Goal: Check status: Check status

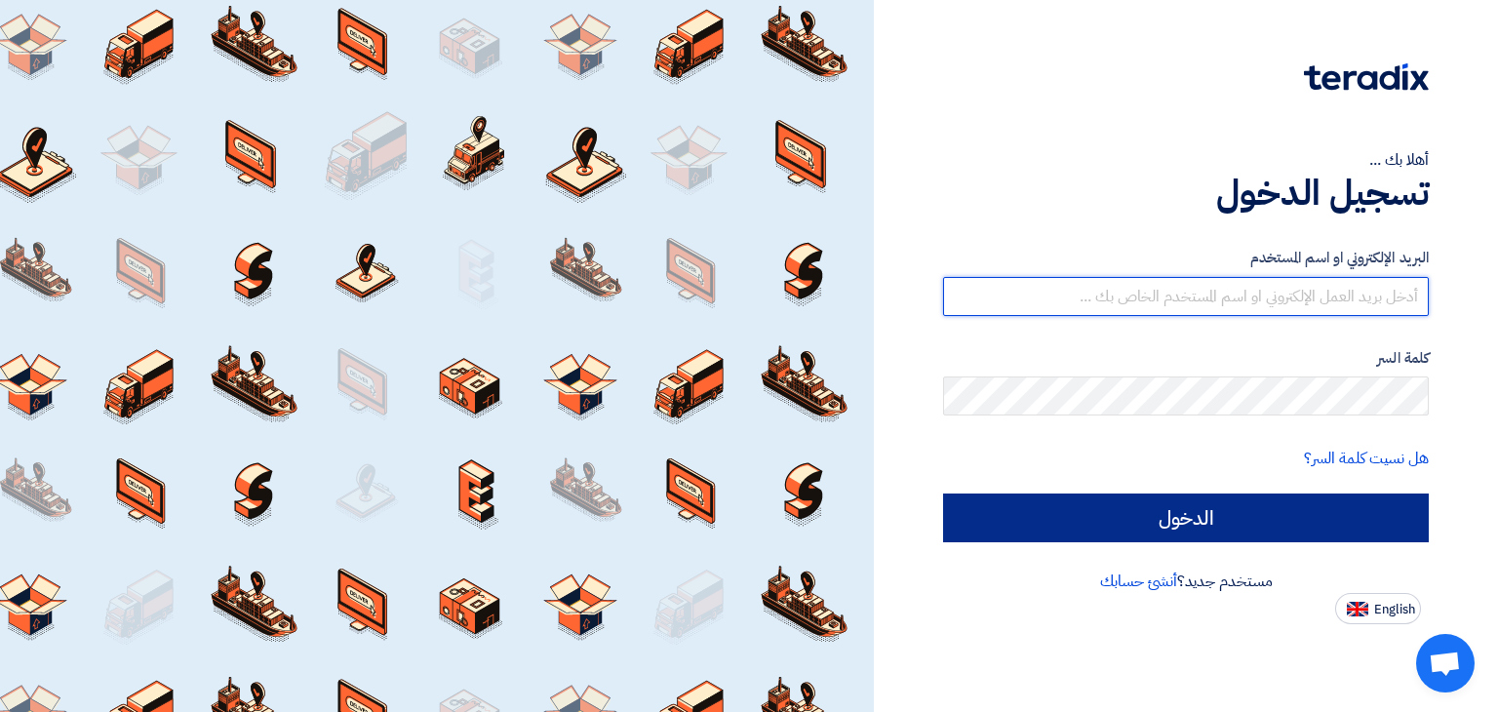
type input "[PERSON_NAME][EMAIL_ADDRESS][DOMAIN_NAME]"
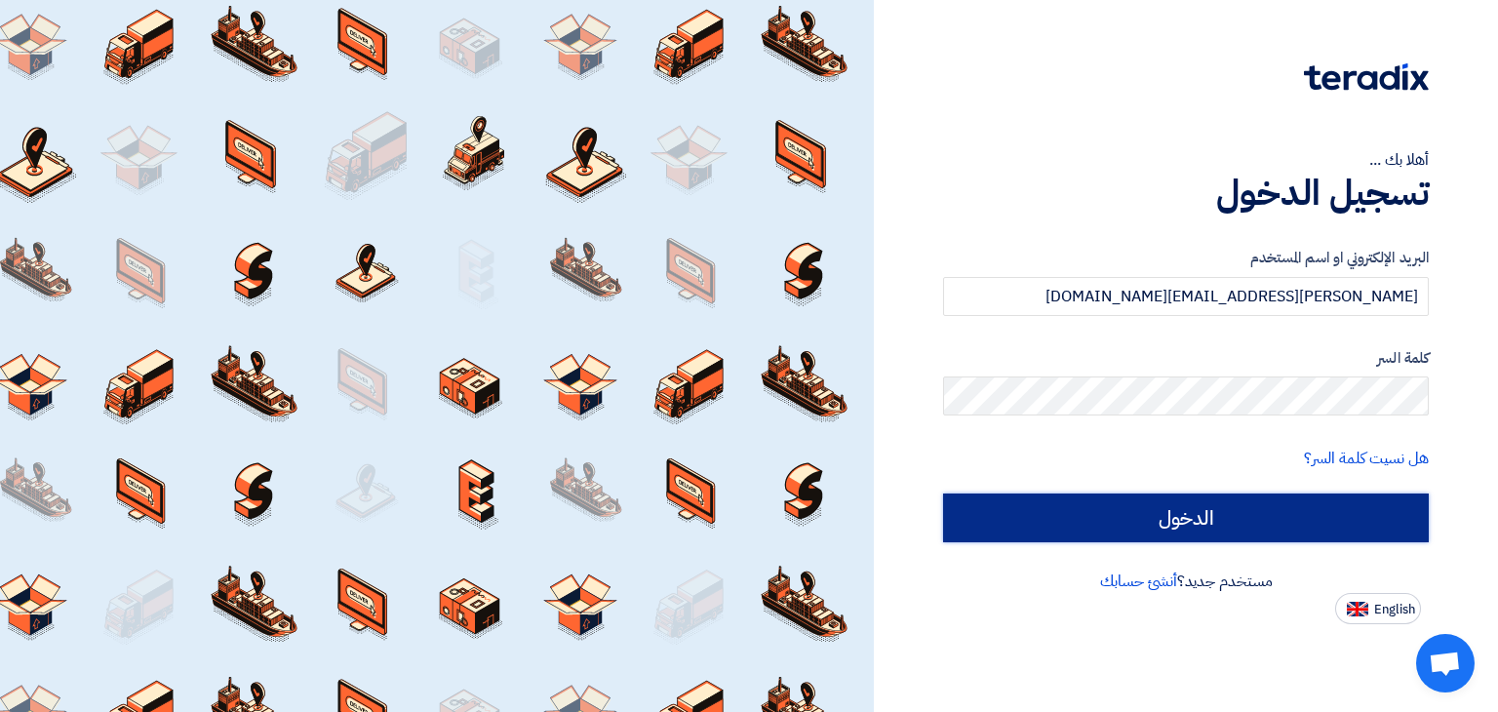
click at [1147, 520] on input "الدخول" at bounding box center [1186, 517] width 486 height 49
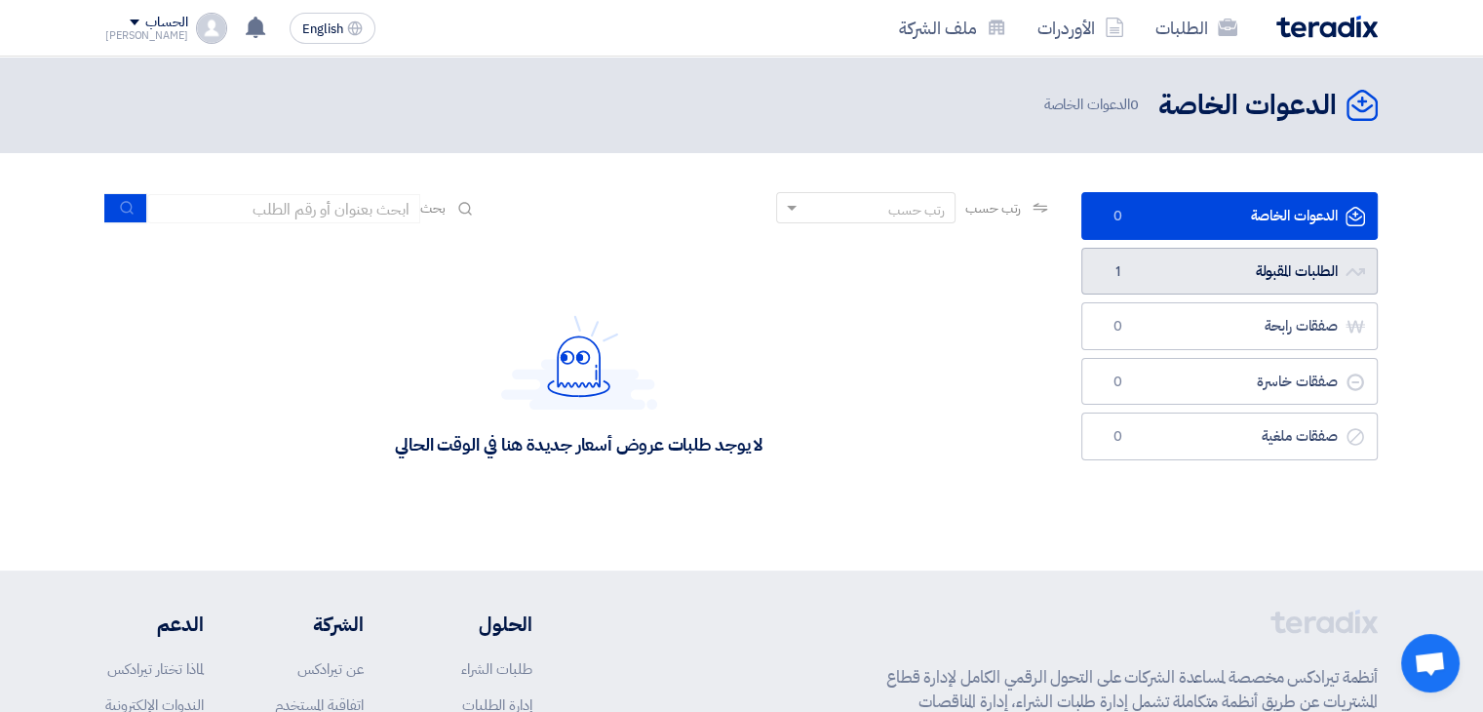
click at [1190, 272] on link "الطلبات المقبولة الطلبات المقبولة 1" at bounding box center [1229, 272] width 296 height 48
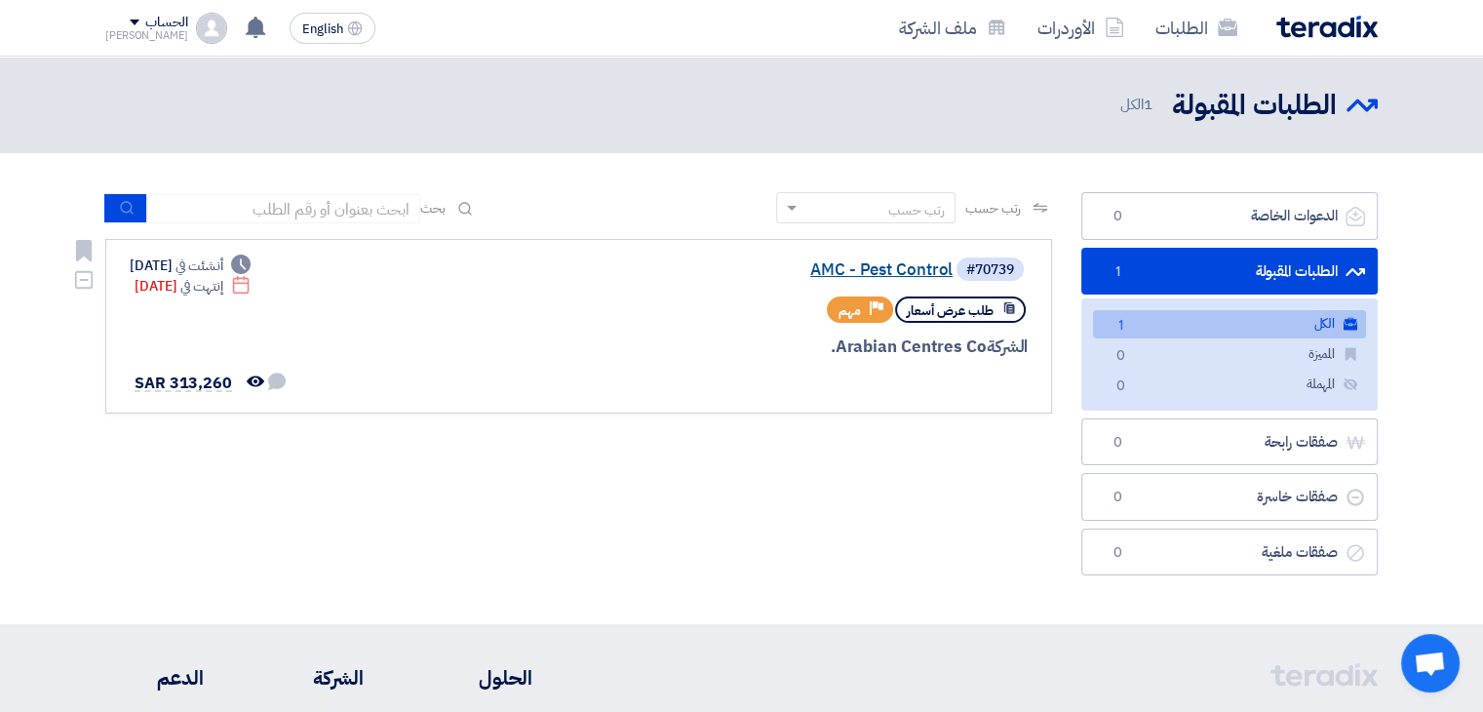
click at [845, 267] on link "AMC - Pest Control" at bounding box center [758, 270] width 390 height 18
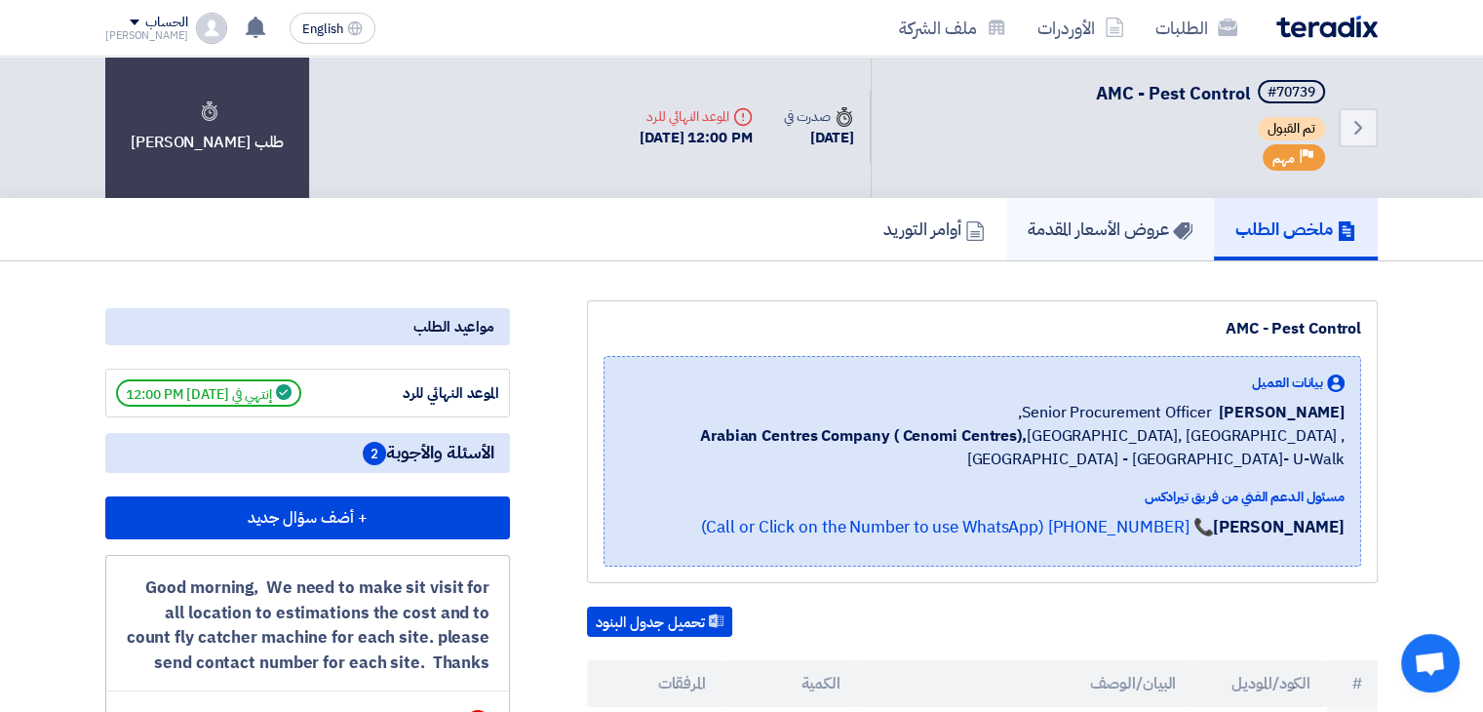
click at [1061, 240] on link "عروض الأسعار المقدمة" at bounding box center [1110, 229] width 208 height 62
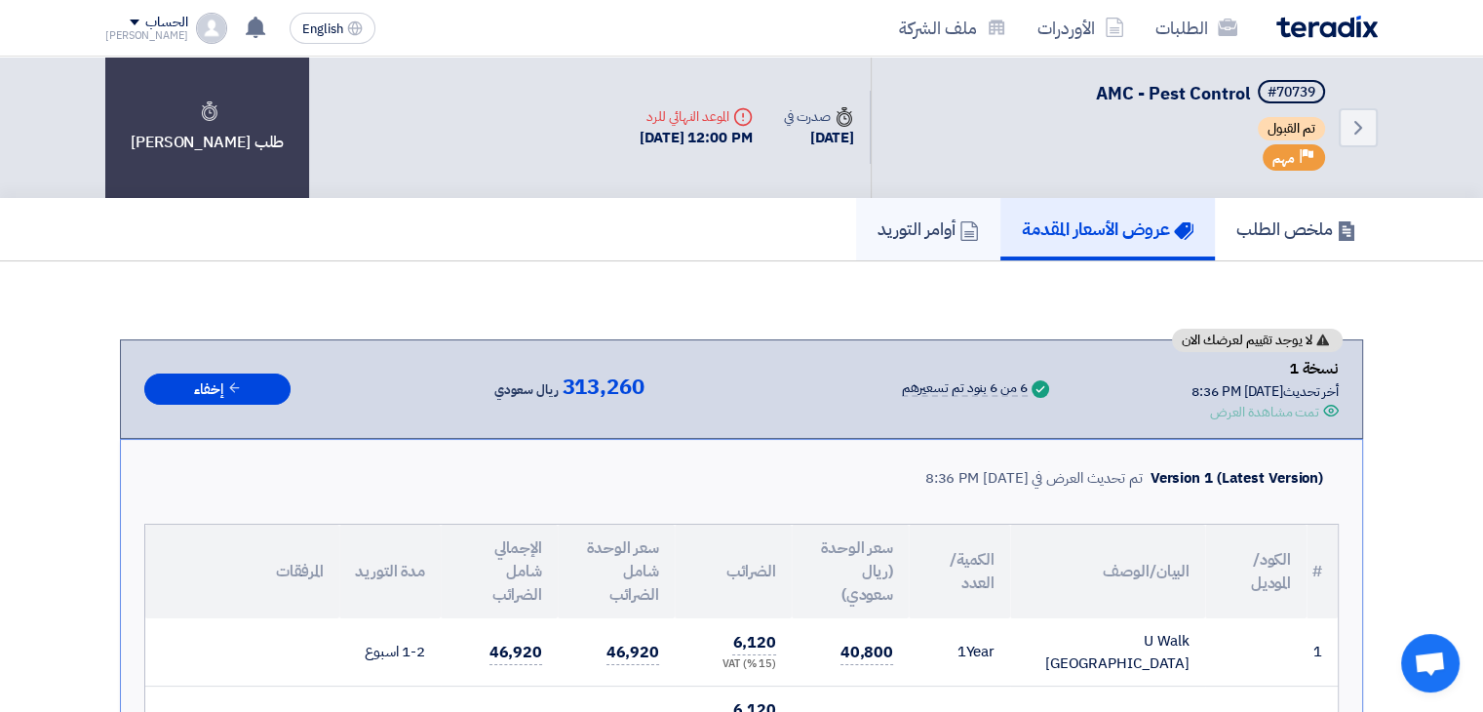
click at [907, 243] on link "أوامر التوريد" at bounding box center [928, 229] width 144 height 62
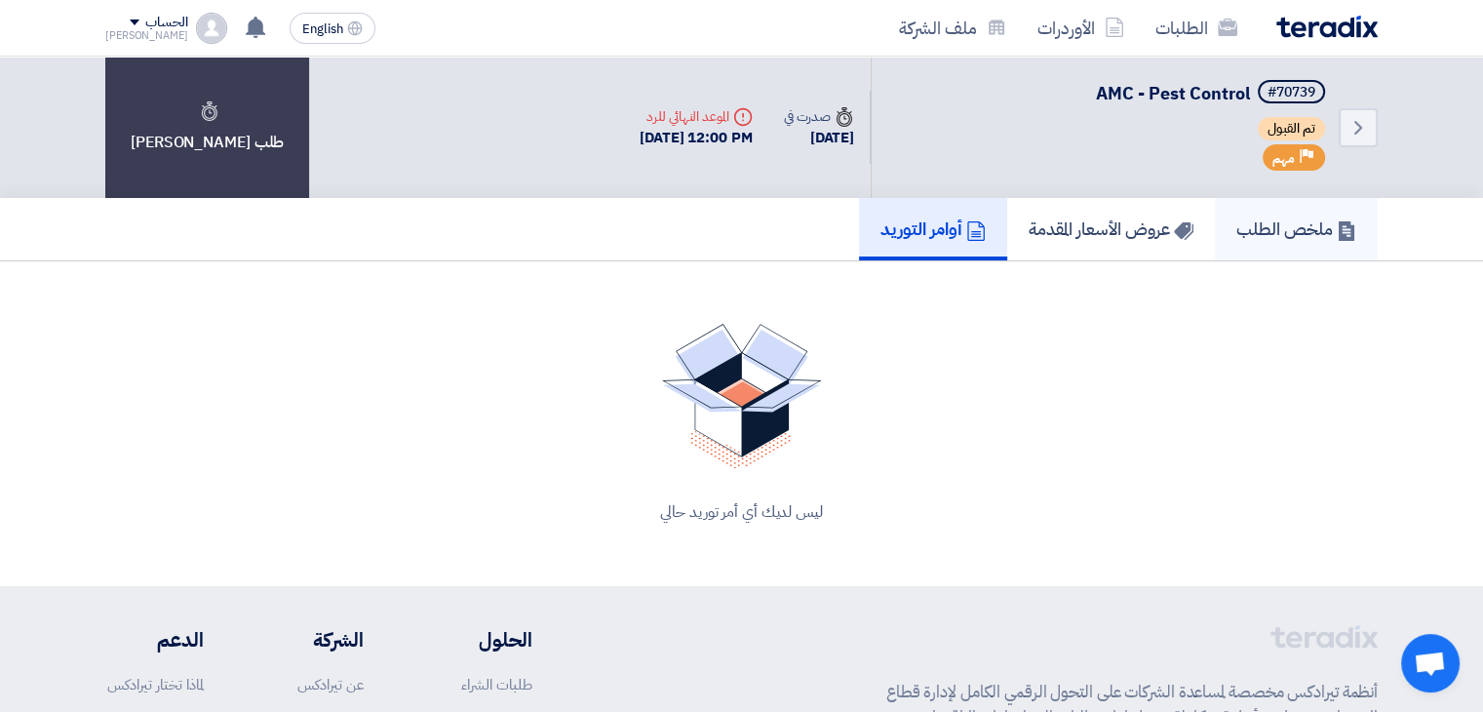
click at [1261, 245] on link "ملخص الطلب" at bounding box center [1296, 229] width 163 height 62
